Goal: Navigation & Orientation: Find specific page/section

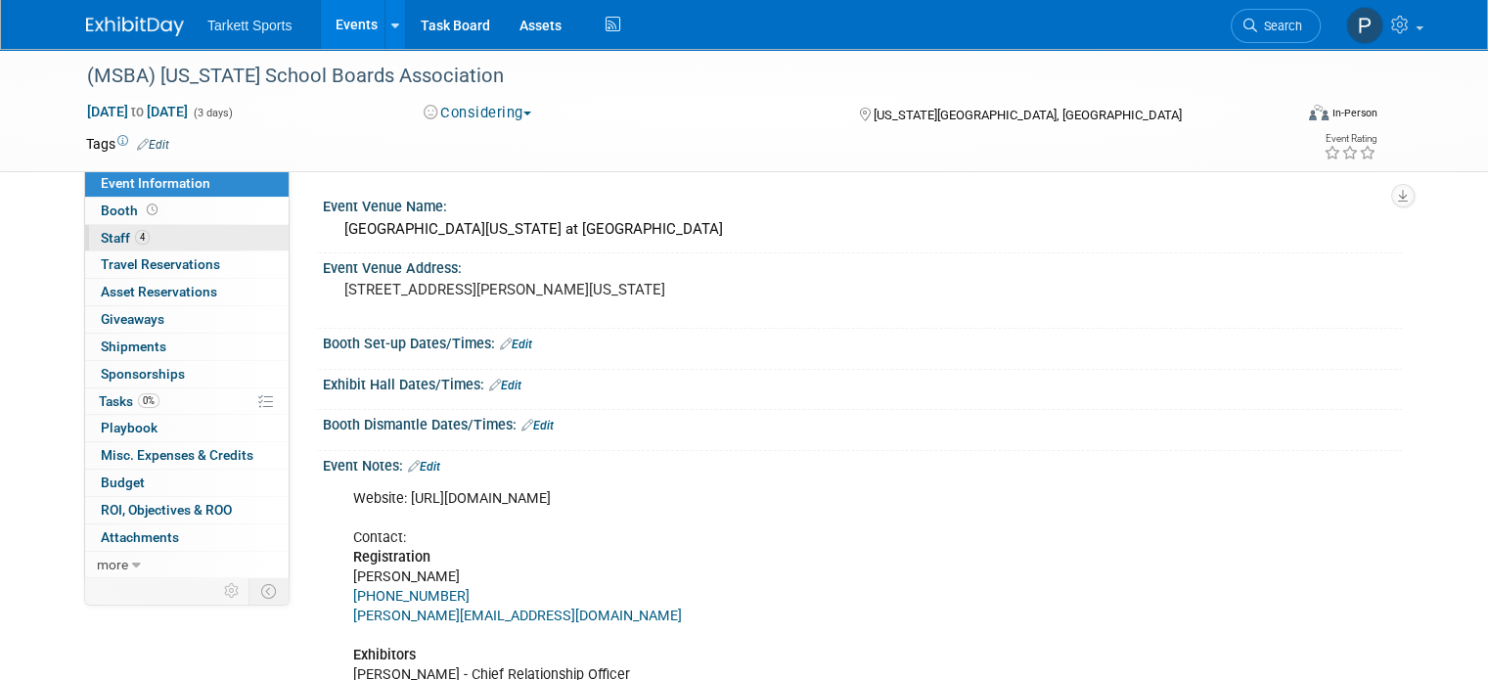
click at [110, 231] on span "Staff 4" at bounding box center [125, 238] width 49 height 16
